Goal: Information Seeking & Learning: Learn about a topic

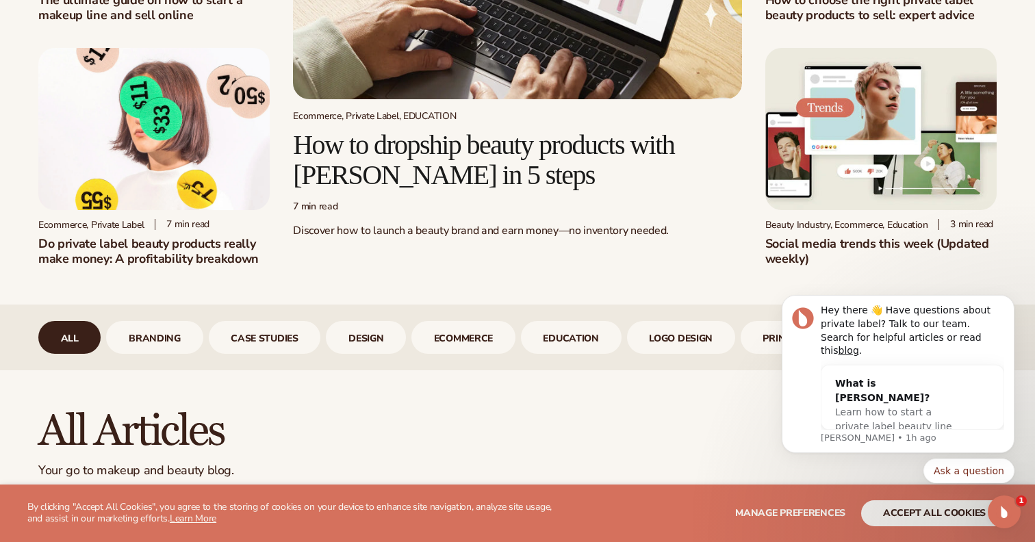
scroll to position [280, 0]
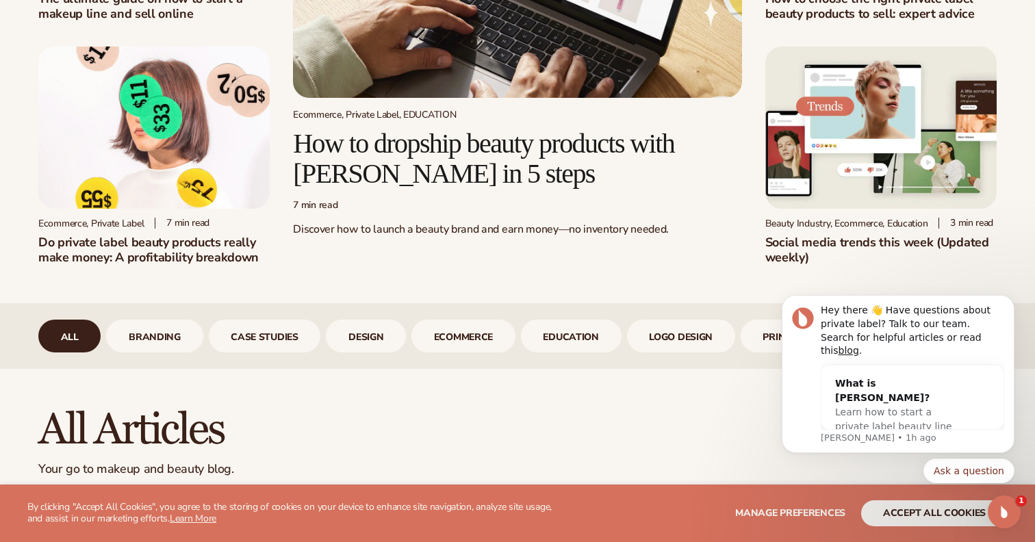
click at [790, 246] on h2 "Social media trends this week (Updated weekly)" at bounding box center [880, 250] width 231 height 30
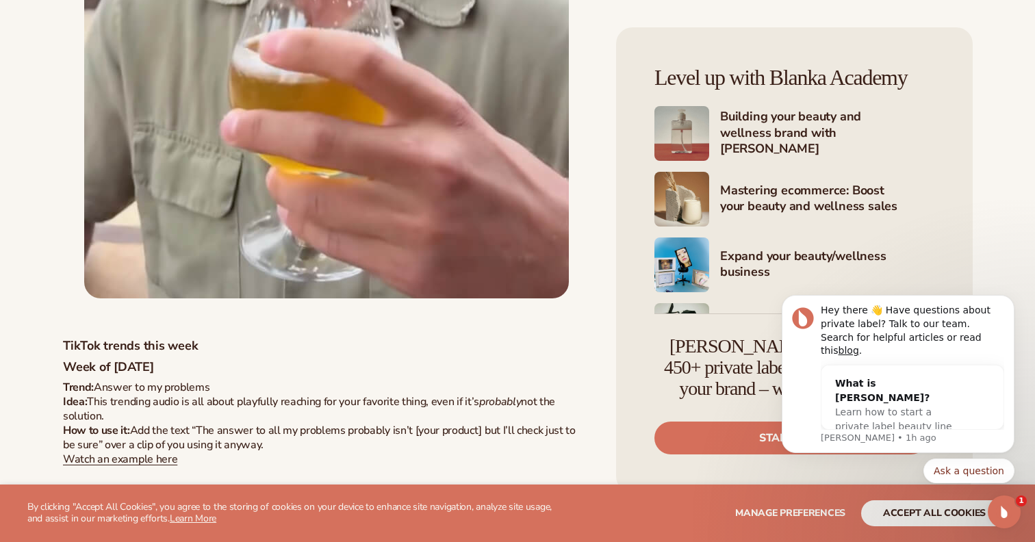
scroll to position [12719, 0]
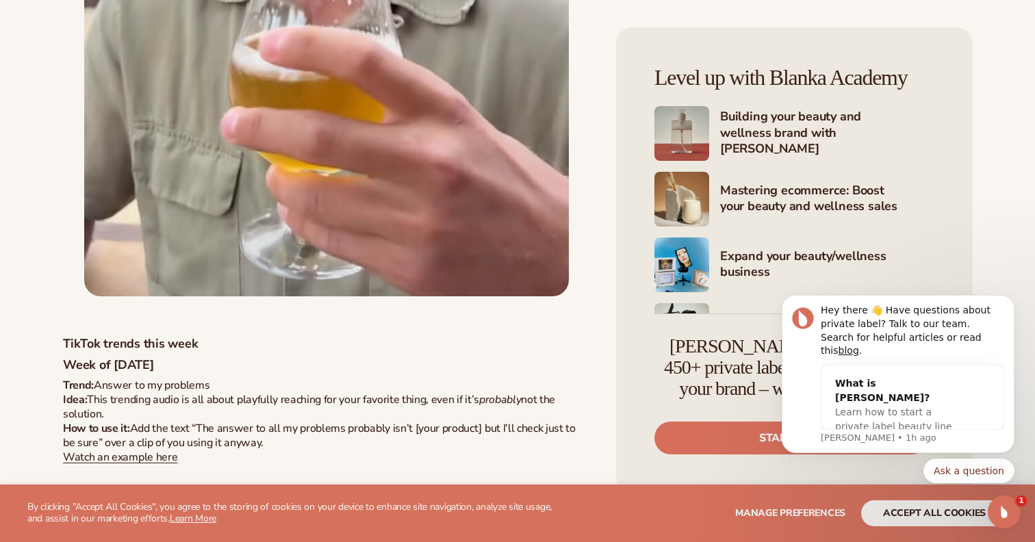
click at [1002, 517] on icon "Open Intercom Messenger" at bounding box center [1004, 512] width 23 height 23
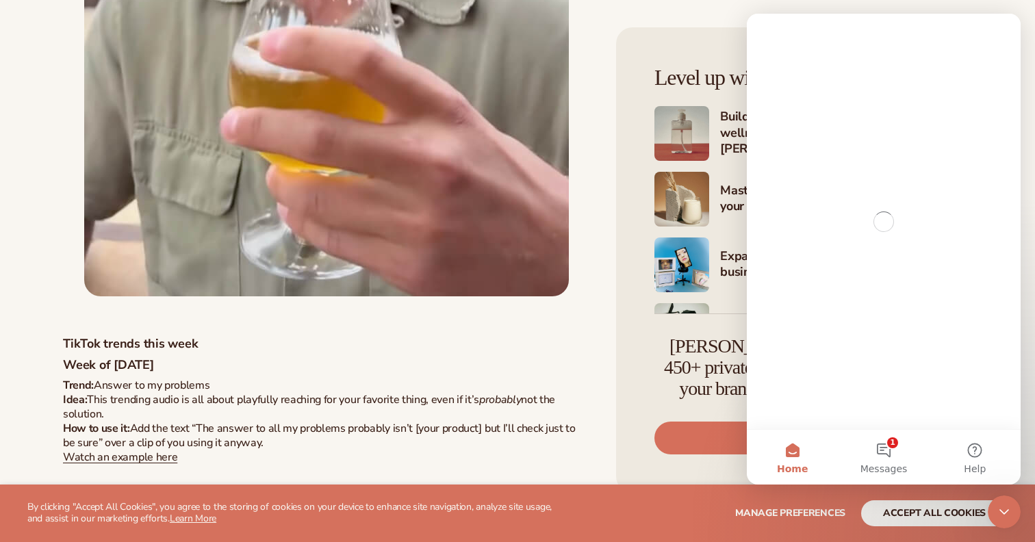
scroll to position [0, 0]
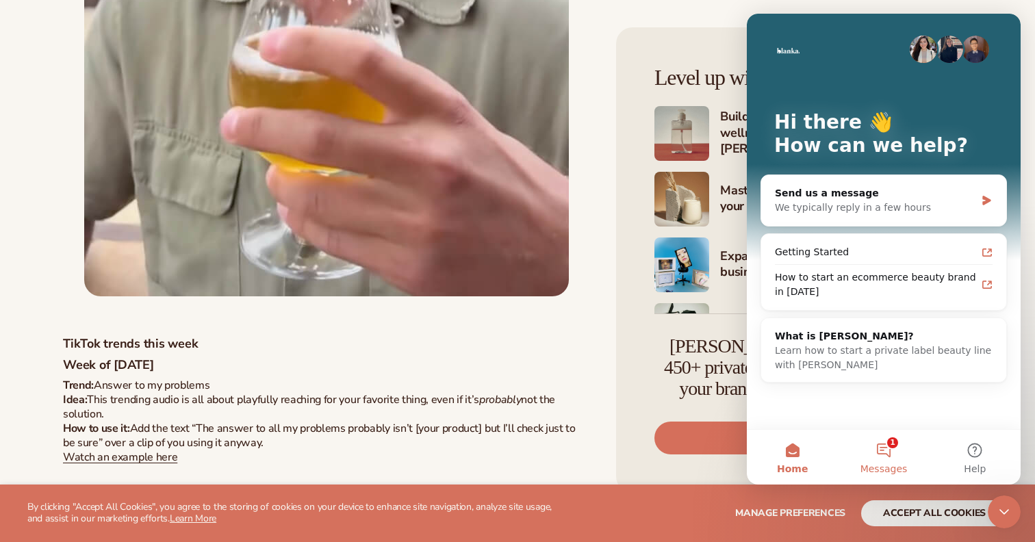
click at [890, 457] on button "1 Messages" at bounding box center [883, 457] width 91 height 55
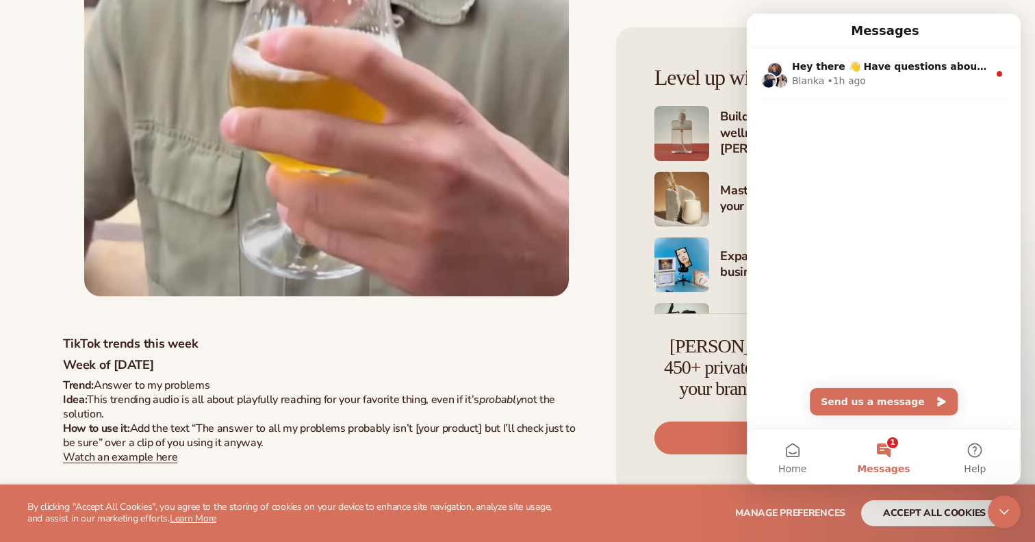
click at [888, 454] on button "1 Messages" at bounding box center [883, 457] width 91 height 55
click at [897, 406] on button "Send us a message" at bounding box center [884, 401] width 148 height 27
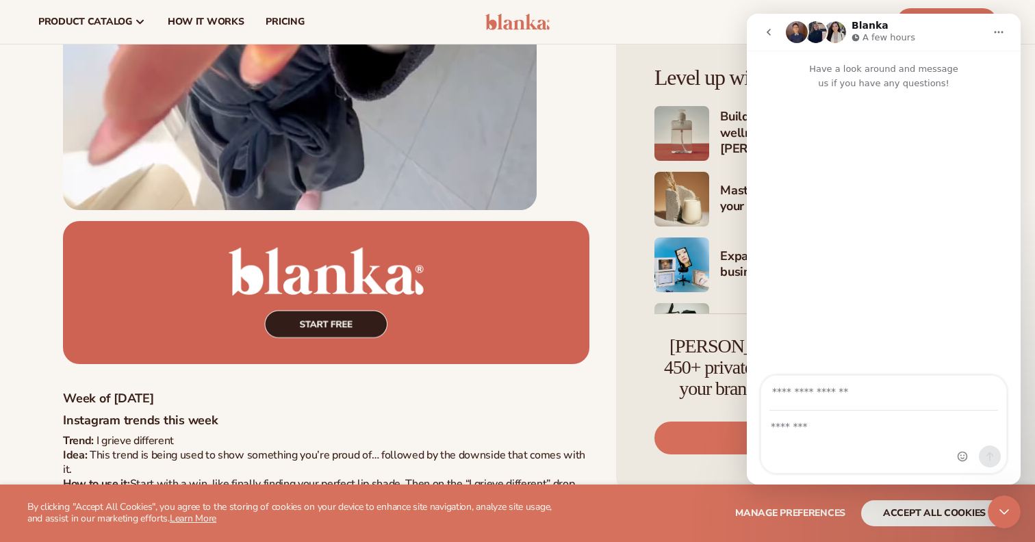
scroll to position [10877, 0]
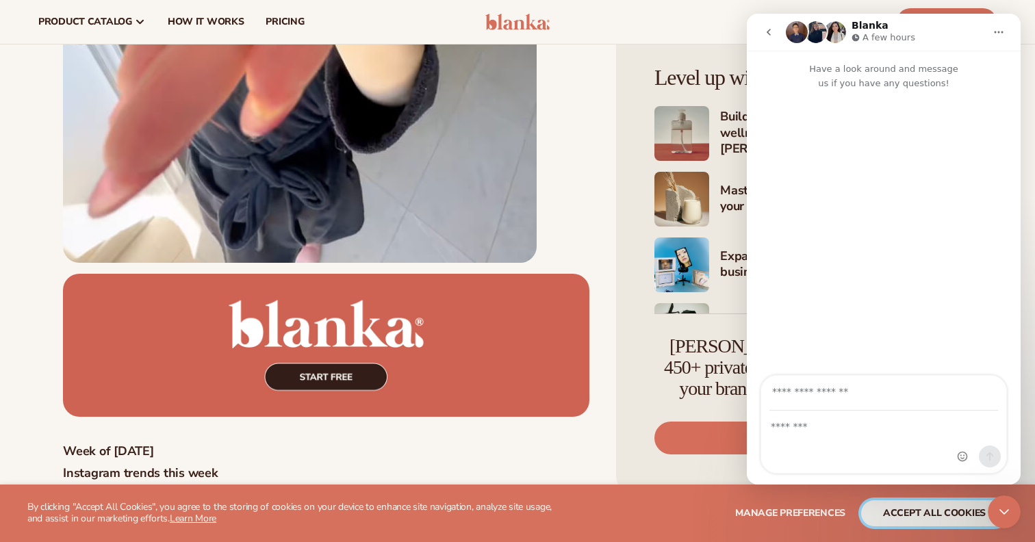
click at [920, 519] on button "accept all cookies" at bounding box center [934, 513] width 146 height 26
click at [918, 518] on button "accept all cookies" at bounding box center [934, 513] width 146 height 26
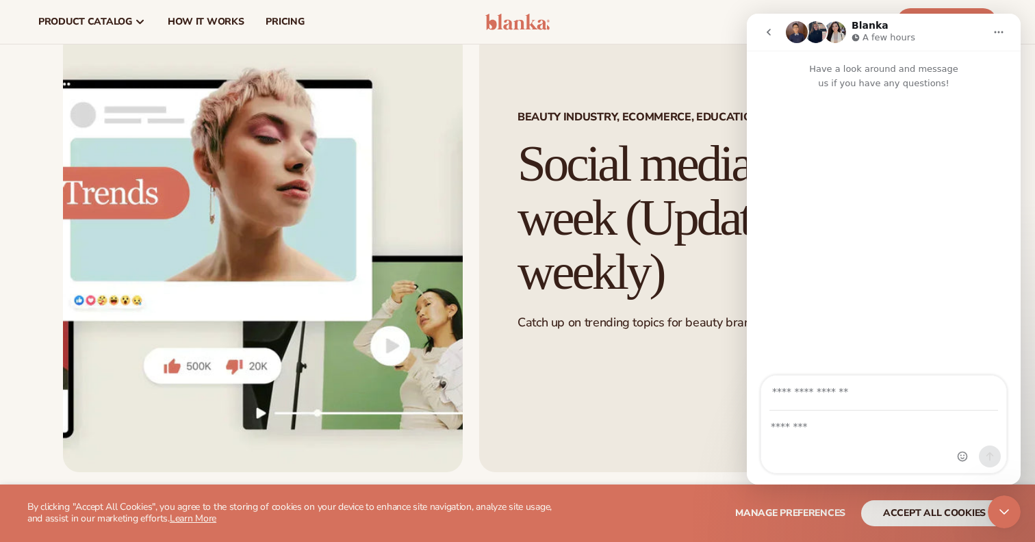
scroll to position [33, 0]
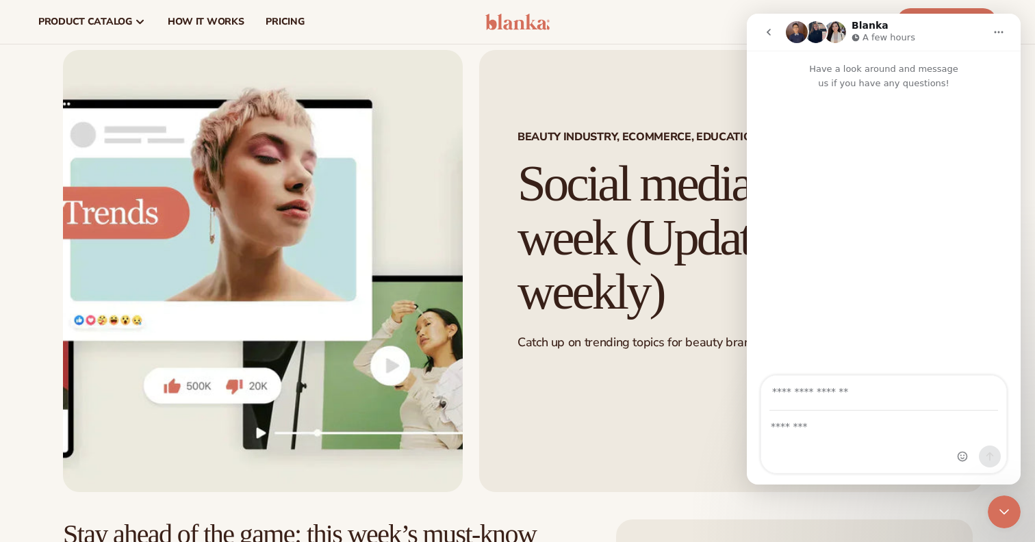
click at [767, 34] on icon "go back" at bounding box center [768, 32] width 11 height 11
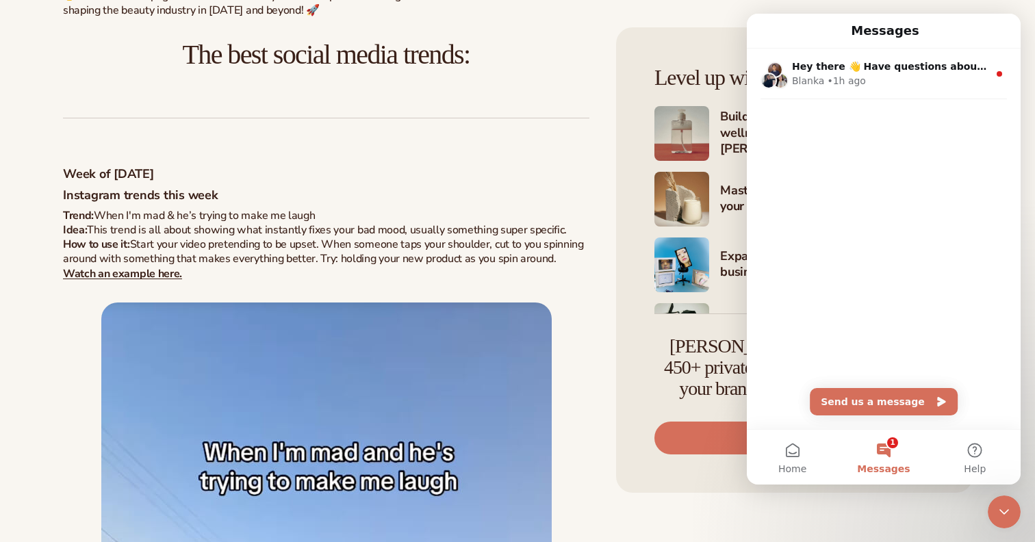
scroll to position [826, 0]
